Goal: Find specific page/section: Find specific page/section

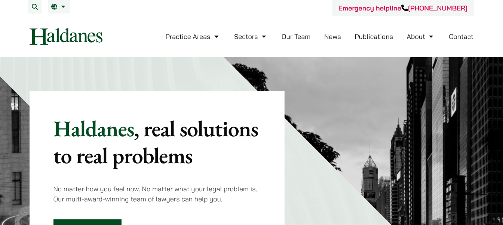
click at [295, 35] on link "Our Team" at bounding box center [296, 36] width 29 height 9
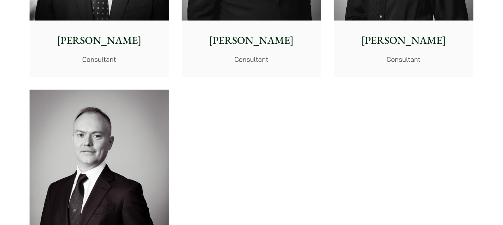
scroll to position [4092, 0]
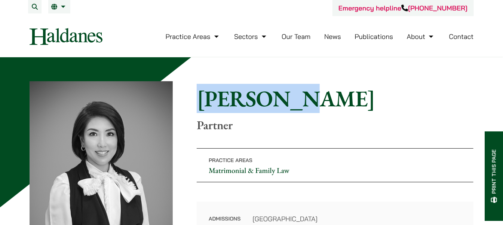
drag, startPoint x: 279, startPoint y: 103, endPoint x: 199, endPoint y: 103, distance: 80.1
click at [199, 103] on h1 "[PERSON_NAME]" at bounding box center [335, 98] width 277 height 27
